Goal: Task Accomplishment & Management: Manage account settings

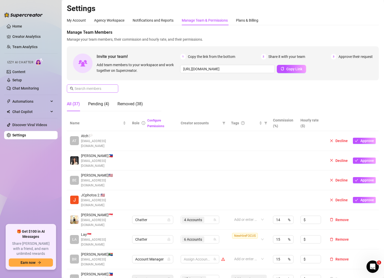
click at [84, 92] on span at bounding box center [92, 88] width 51 height 8
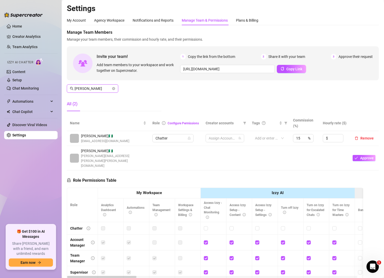
click at [87, 90] on input "[PERSON_NAME]" at bounding box center [93, 89] width 37 height 6
click at [233, 137] on div "6 Accounts" at bounding box center [222, 137] width 31 height 7
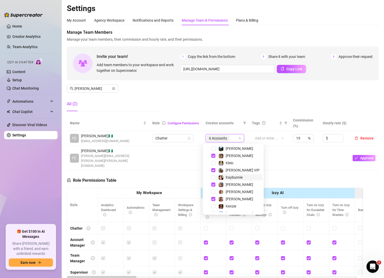
scroll to position [7, 0]
click at [232, 164] on span "Kleio" at bounding box center [230, 163] width 8 height 4
click at [99, 90] on input "[PERSON_NAME]" at bounding box center [93, 89] width 37 height 6
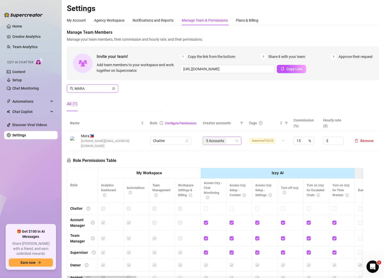
click at [235, 139] on icon "team" at bounding box center [236, 140] width 3 height 3
click at [226, 139] on div "5 Accounts" at bounding box center [219, 140] width 31 height 7
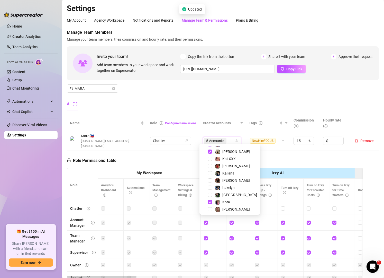
scroll to position [91, 0]
click at [221, 180] on div "[PERSON_NAME]" at bounding box center [232, 180] width 35 height 6
click at [222, 195] on div "[GEOGRAPHIC_DATA]" at bounding box center [236, 195] width 42 height 6
click at [241, 106] on div "Manage Team Members Manage your team members, their commission and hourly rate,…" at bounding box center [223, 72] width 312 height 86
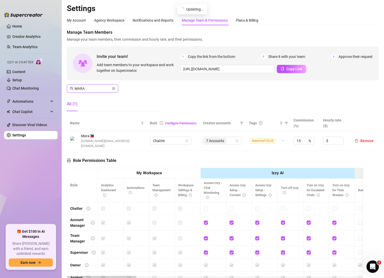
click at [101, 89] on input "MARA" at bounding box center [93, 89] width 37 height 6
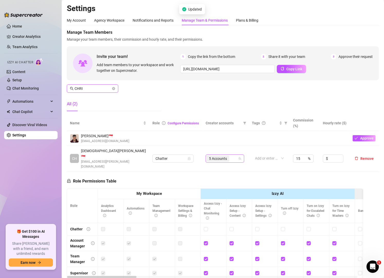
click at [230, 155] on div "5 Accounts" at bounding box center [222, 158] width 31 height 7
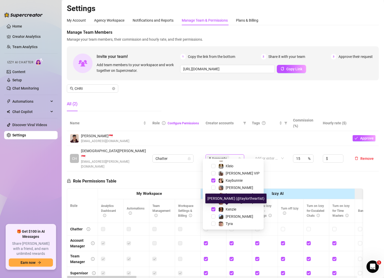
scroll to position [20, 0]
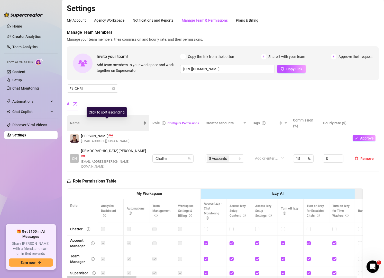
click at [109, 120] on div "Name" at bounding box center [108, 123] width 76 height 6
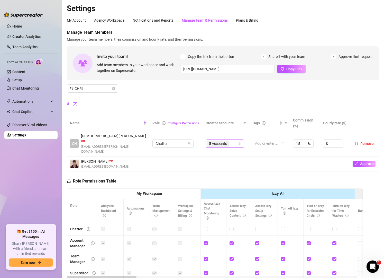
click at [230, 140] on div "5 Accounts" at bounding box center [222, 143] width 31 height 7
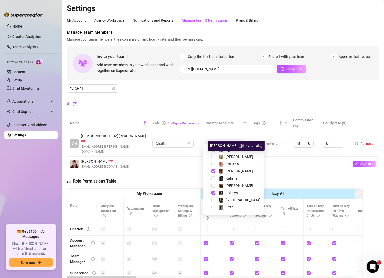
scroll to position [86, 0]
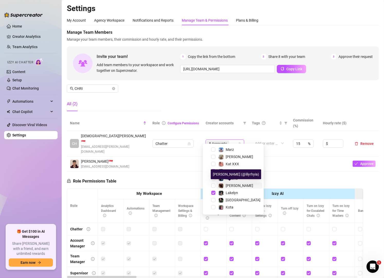
click at [231, 184] on span "[PERSON_NAME]" at bounding box center [240, 185] width 28 height 4
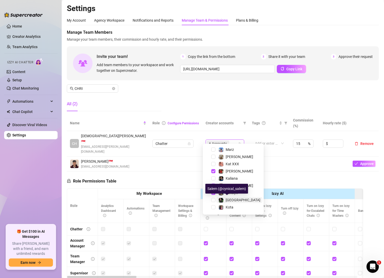
click at [227, 198] on span "[GEOGRAPHIC_DATA]" at bounding box center [243, 200] width 35 height 4
click at [97, 88] on input "CHRI" at bounding box center [93, 89] width 37 height 6
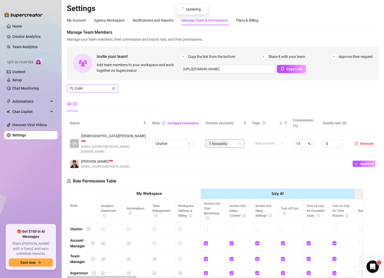
click at [97, 88] on input "CHRI" at bounding box center [93, 89] width 37 height 6
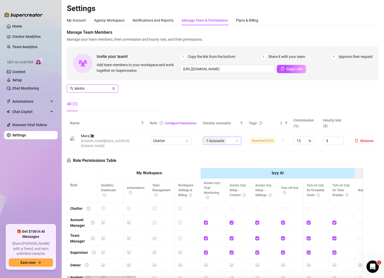
click at [228, 139] on div "7 Accounts" at bounding box center [219, 140] width 31 height 7
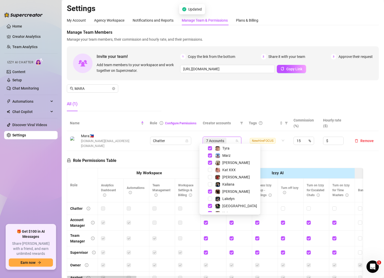
scroll to position [83, 0]
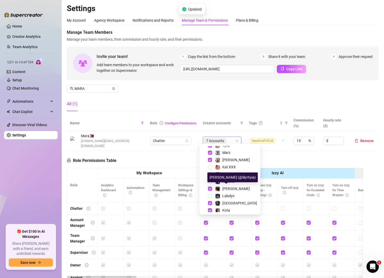
click at [228, 188] on span "[PERSON_NAME]" at bounding box center [236, 188] width 28 height 4
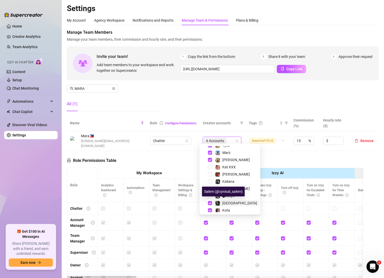
click at [226, 202] on span "[GEOGRAPHIC_DATA]" at bounding box center [239, 203] width 35 height 4
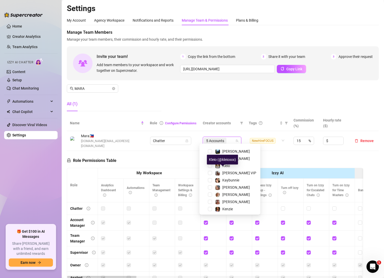
scroll to position [0, 0]
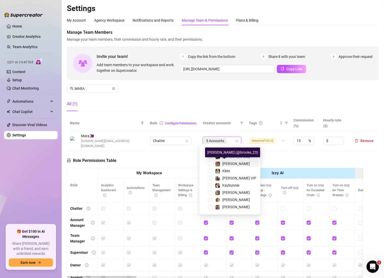
click at [220, 163] on img at bounding box center [217, 163] width 5 height 5
click at [98, 86] on input "MARA" at bounding box center [93, 89] width 37 height 6
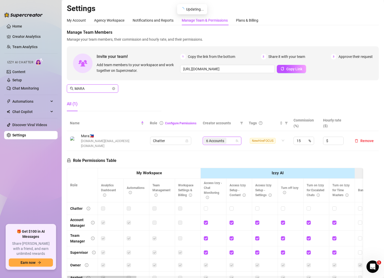
click at [98, 86] on input "MARA" at bounding box center [93, 89] width 37 height 6
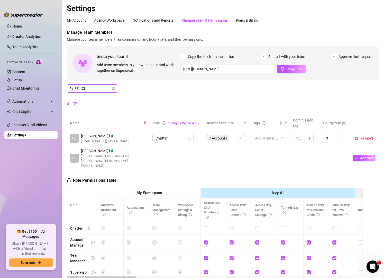
click at [234, 141] on div "7 Accounts" at bounding box center [222, 137] width 31 height 7
type input "FELICI"
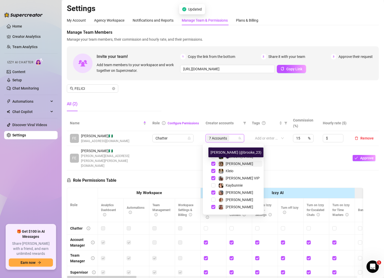
click at [234, 166] on div "[PERSON_NAME]" at bounding box center [240, 163] width 28 height 6
click at [239, 107] on div "Manage Team Members Manage your team members, their commission and hourly rate,…" at bounding box center [223, 72] width 312 height 86
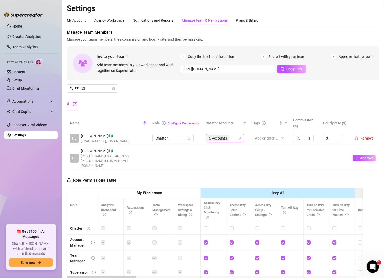
click at [230, 139] on div "6 Accounts" at bounding box center [222, 137] width 31 height 7
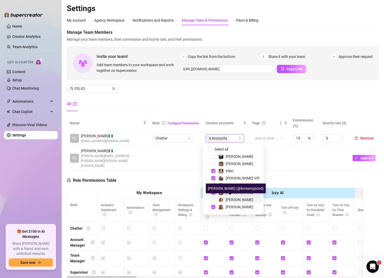
click at [225, 199] on div "[PERSON_NAME]" at bounding box center [235, 199] width 35 height 6
click at [242, 94] on div "Manage Team Members Manage your team members, their commission and hourly rate,…" at bounding box center [223, 72] width 312 height 86
